Goal: Find specific page/section: Find specific page/section

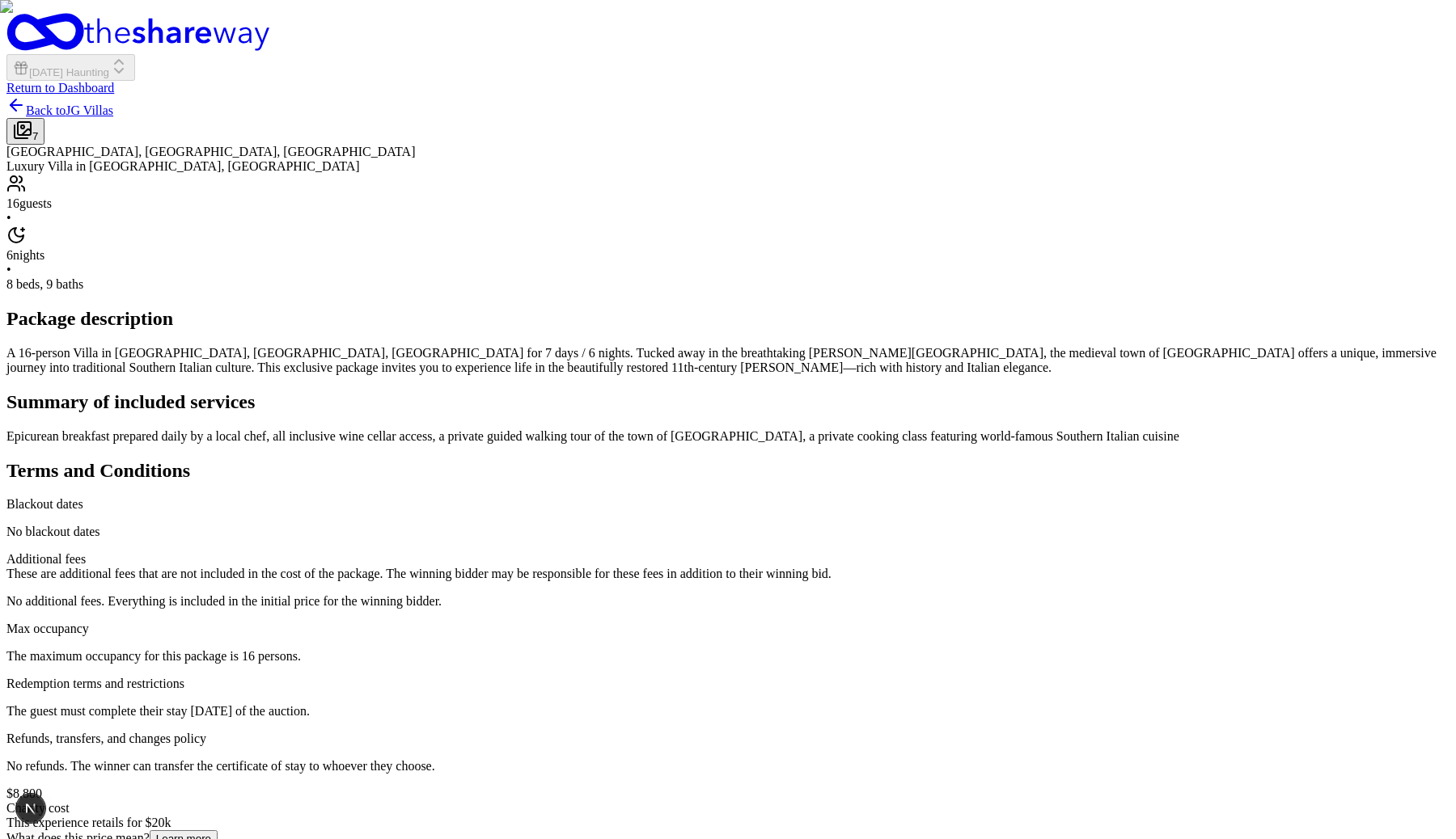
scroll to position [1350, 0]
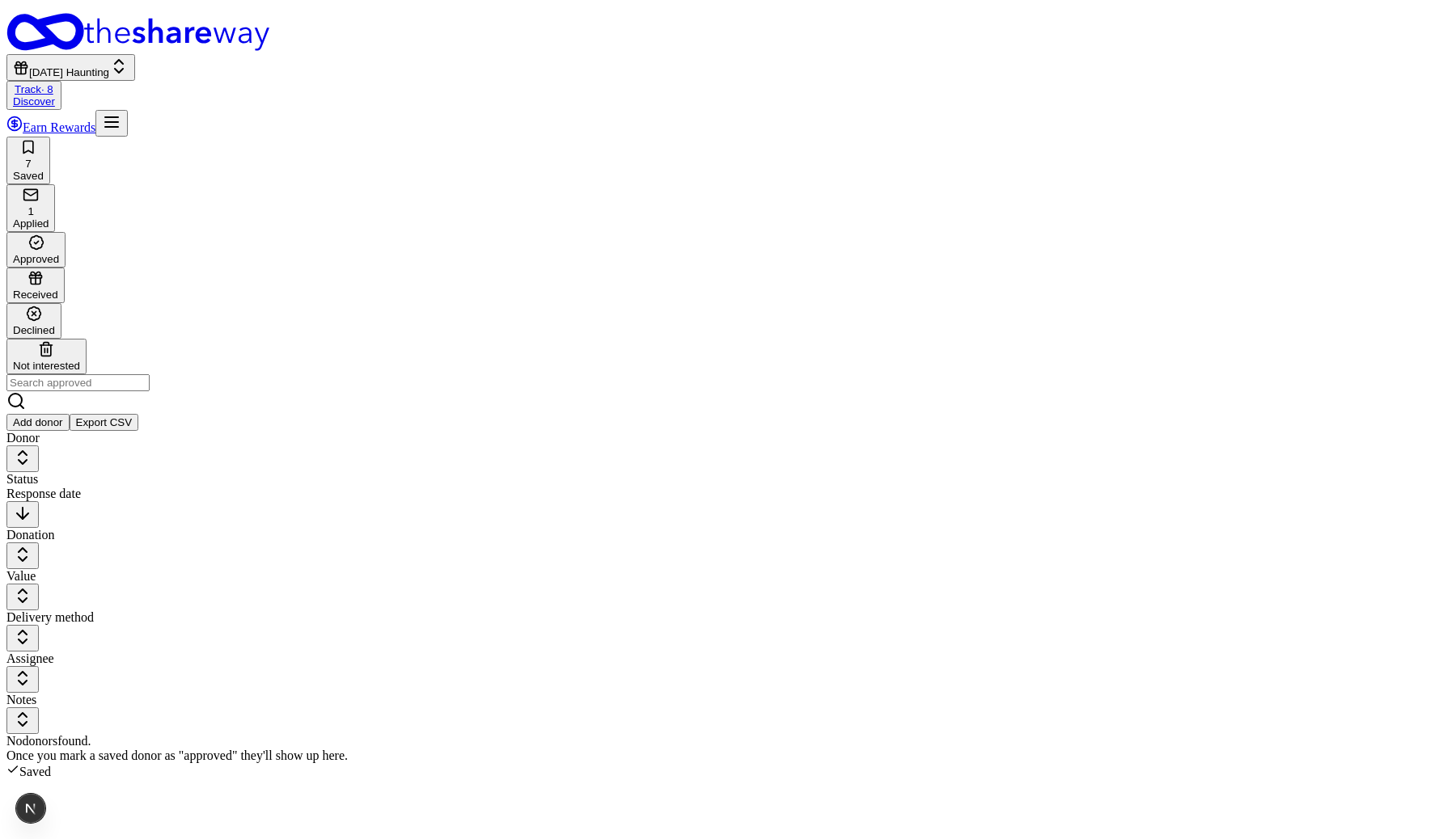
click at [55, 95] on link "Discover" at bounding box center [34, 101] width 42 height 12
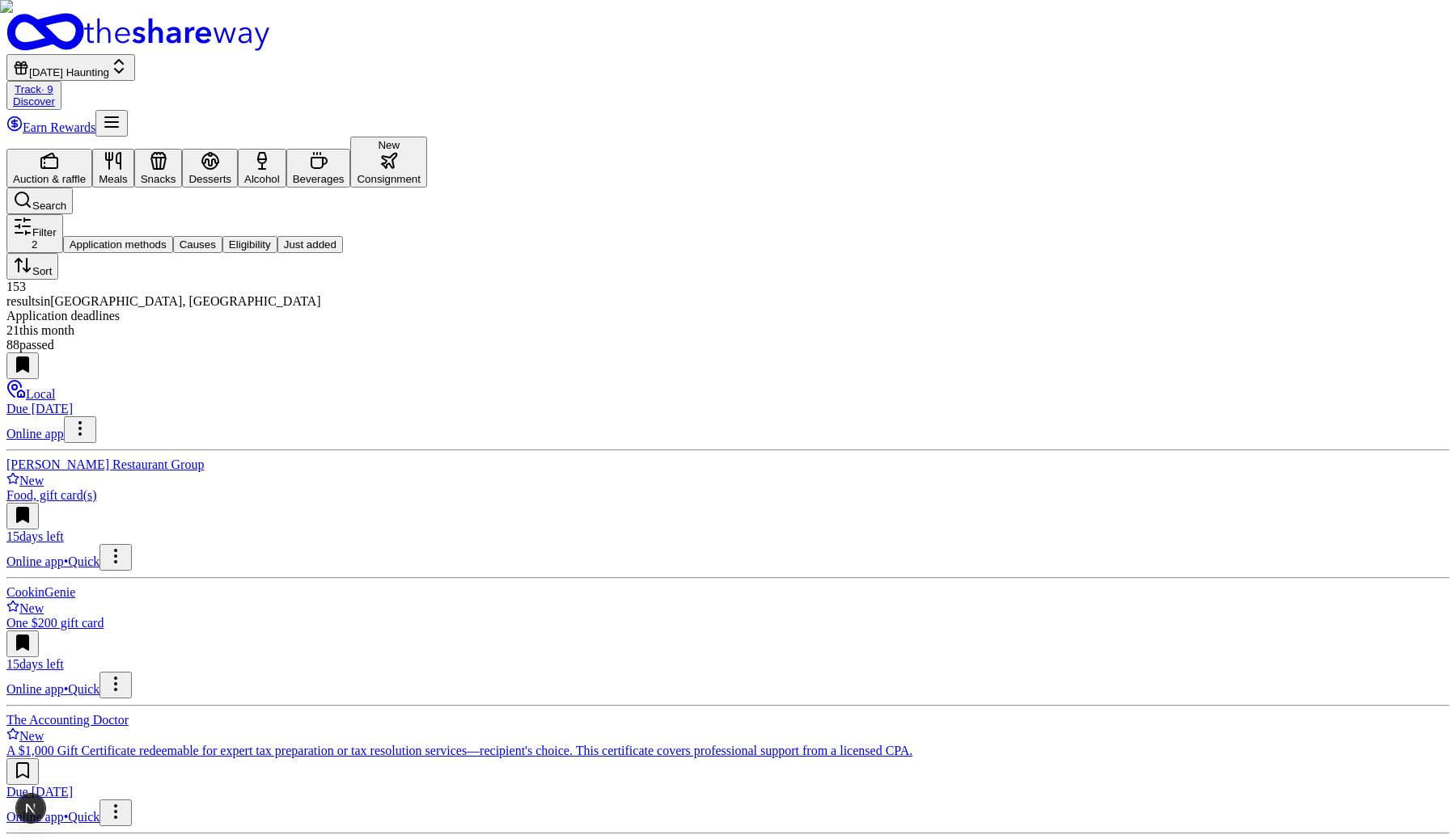
click at [427, 136] on button "New Consignment" at bounding box center [389, 162] width 77 height 51
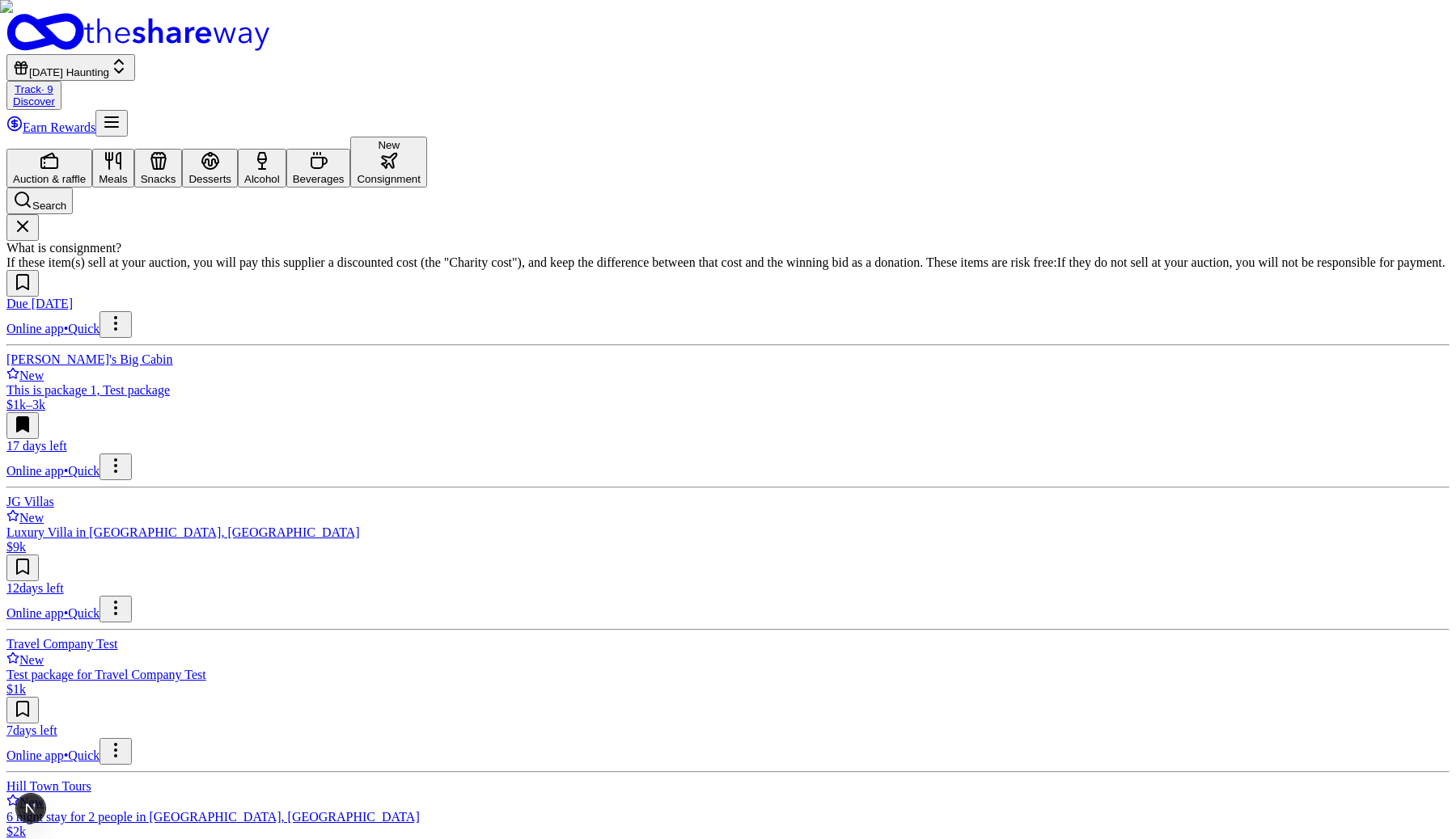
click at [839, 759] on div "Due tomorrow Online app • Quick Tim's Big Cabin New This is package 1, Test pac…" at bounding box center [728, 769] width 1443 height 996
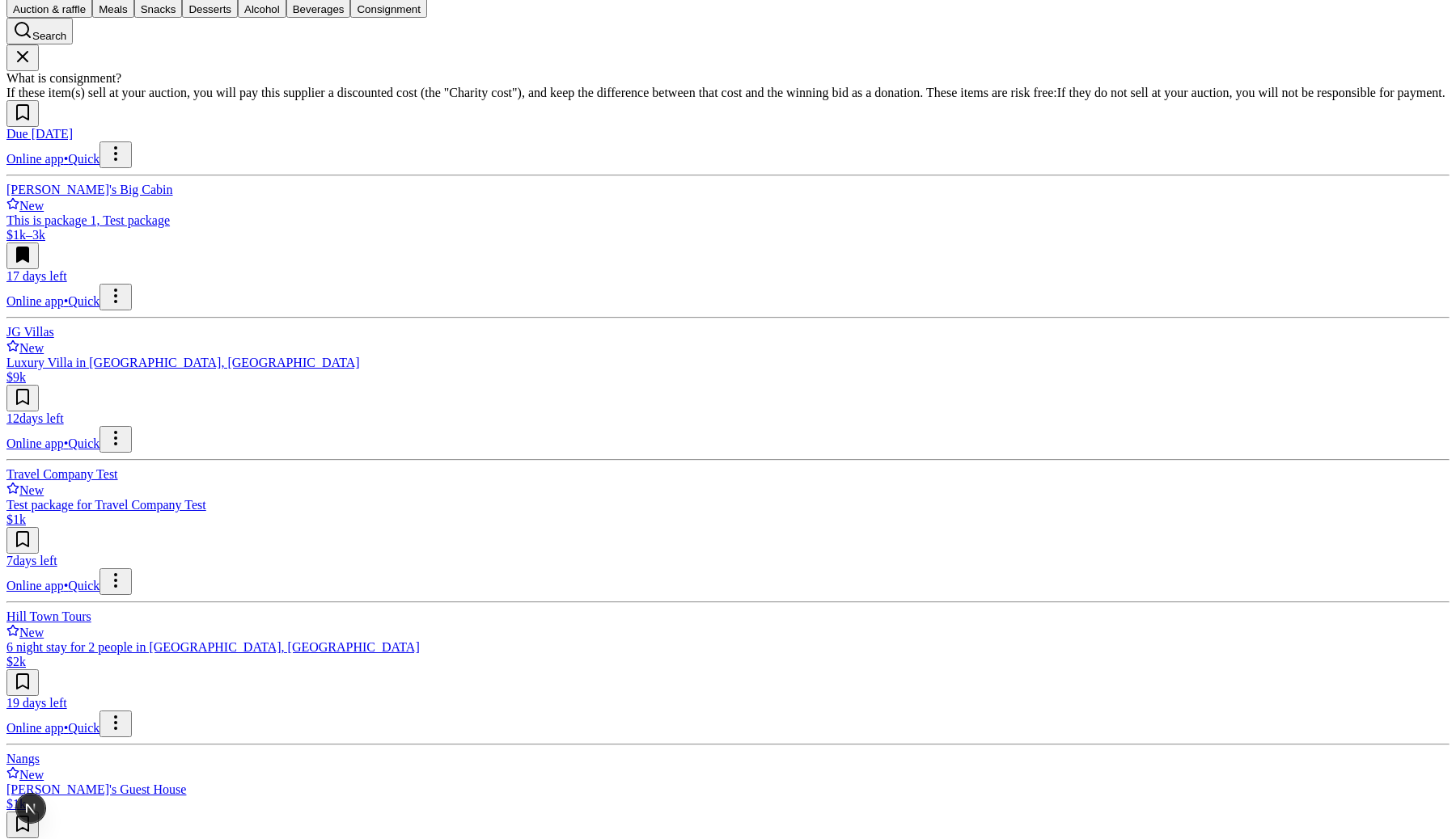
scroll to position [172, 0]
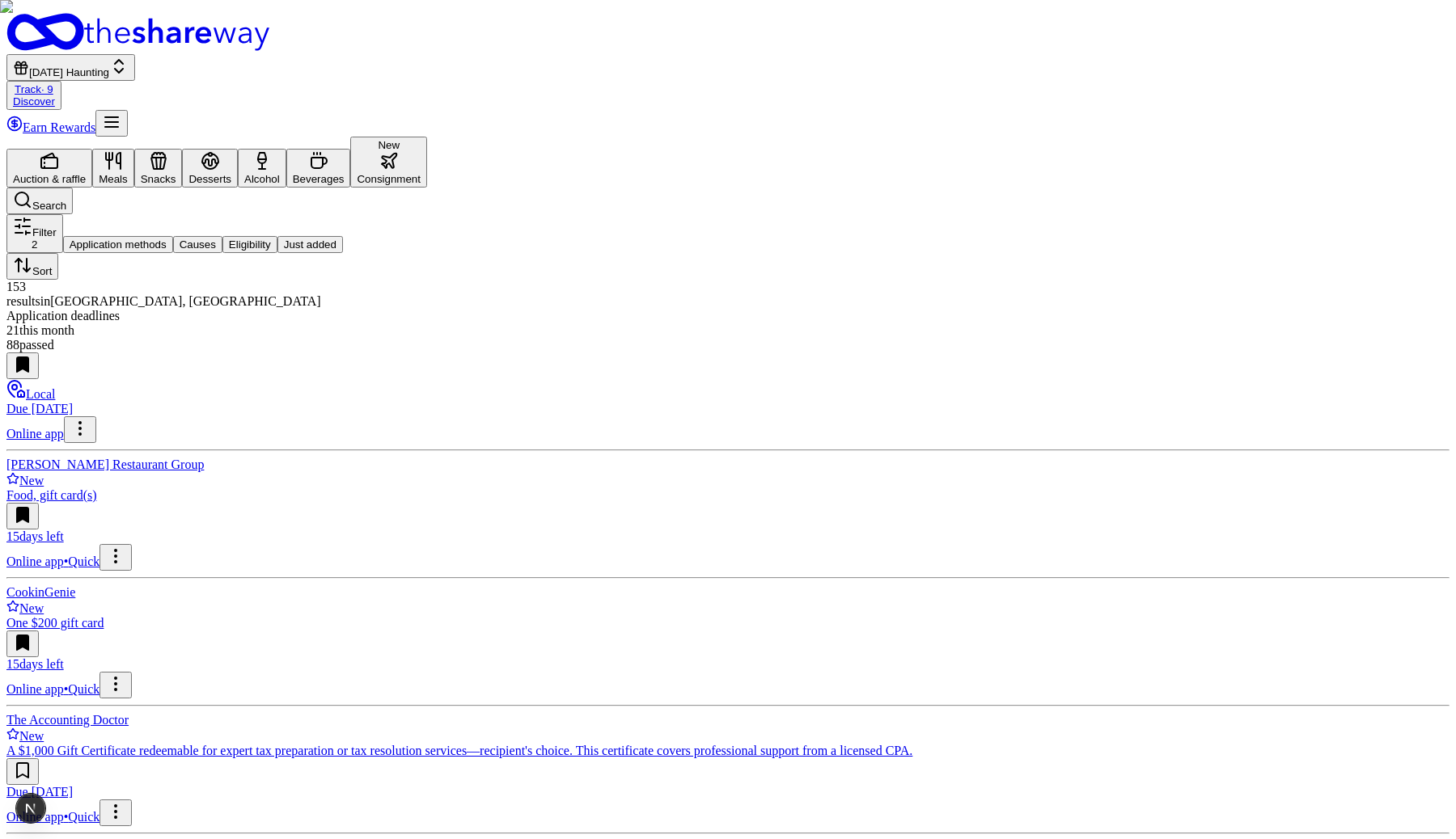
click at [427, 136] on button "New Consignment" at bounding box center [389, 162] width 77 height 51
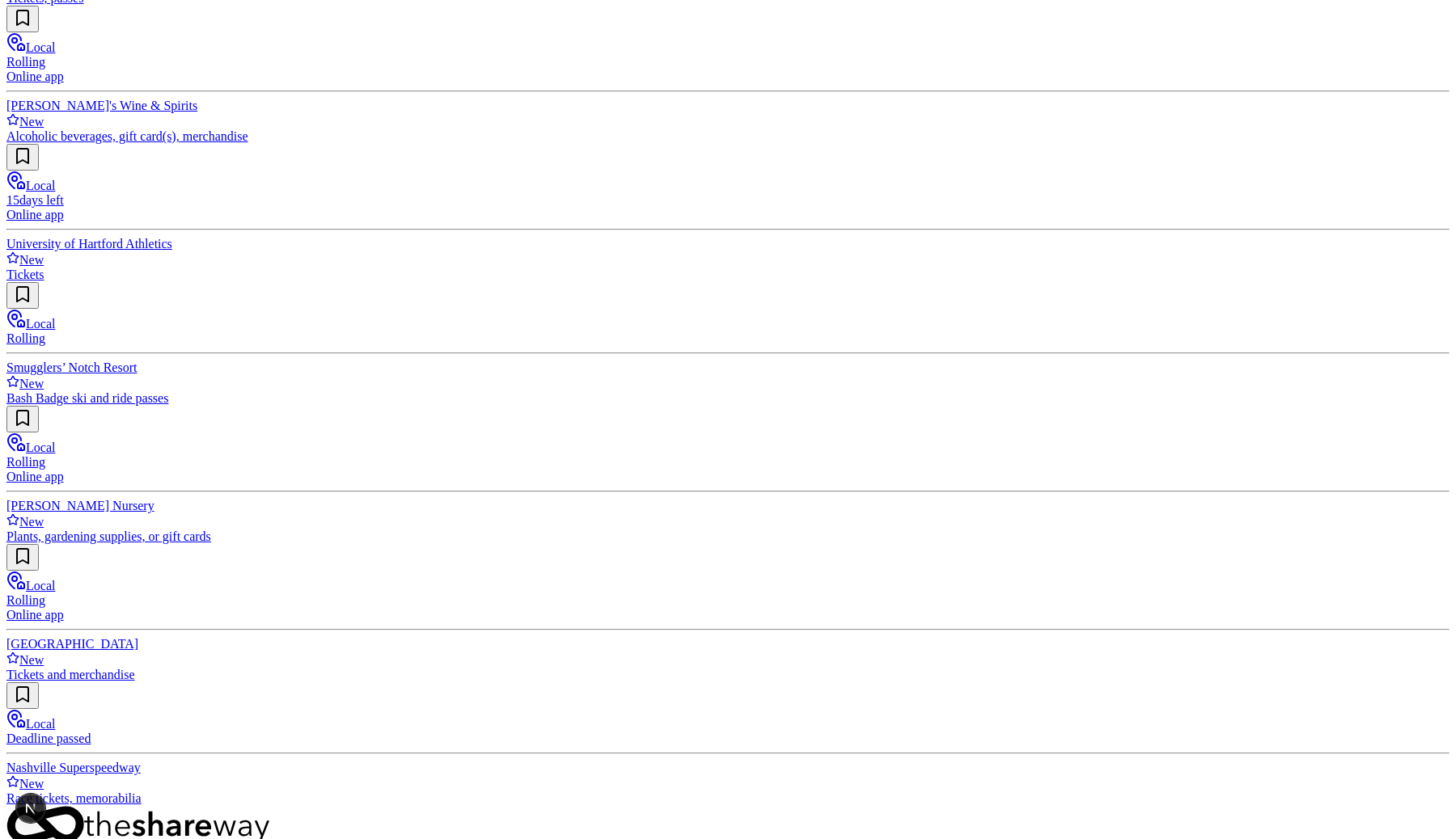
scroll to position [1495, 0]
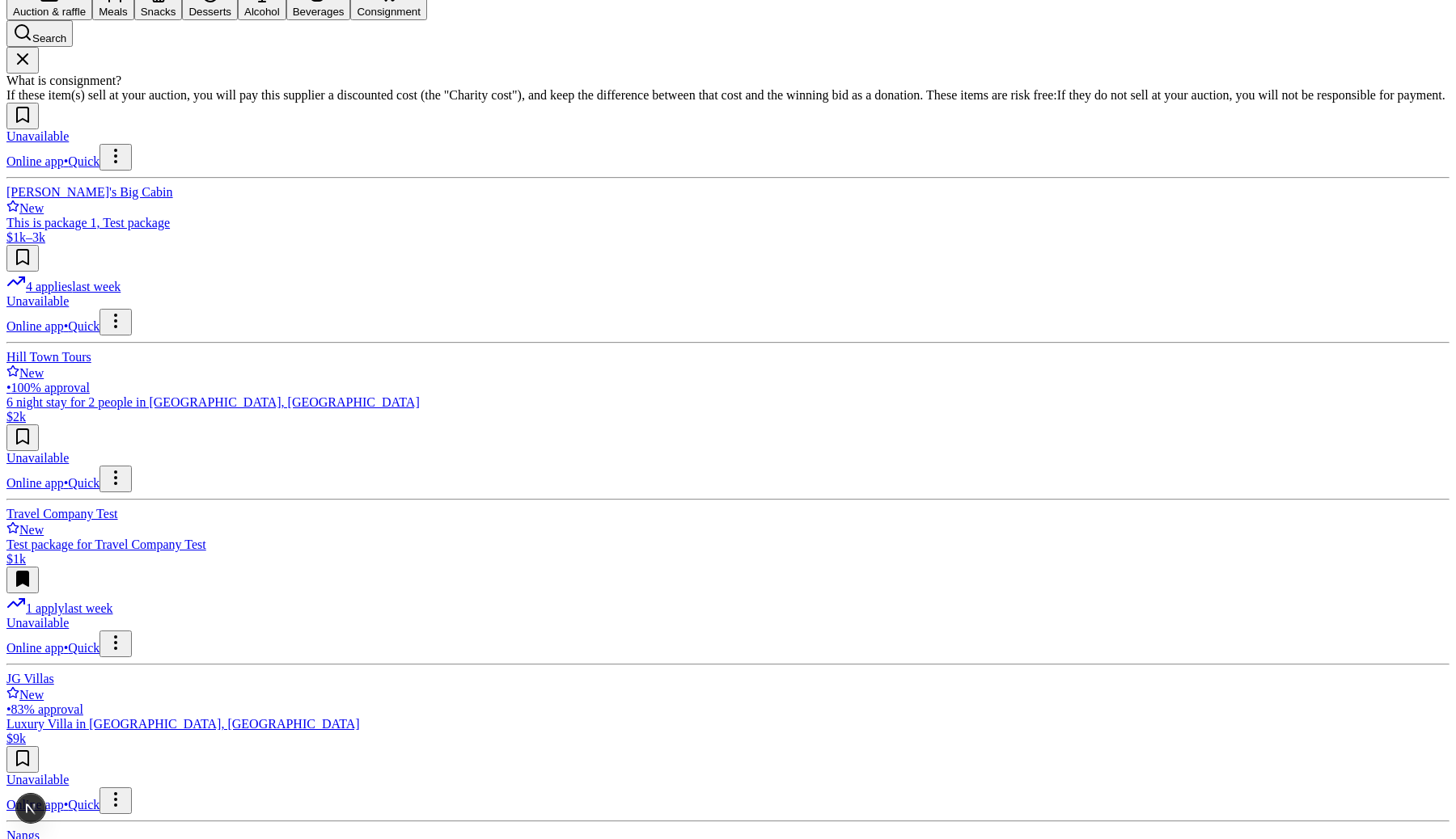
scroll to position [172, 0]
